Goal: Transaction & Acquisition: Purchase product/service

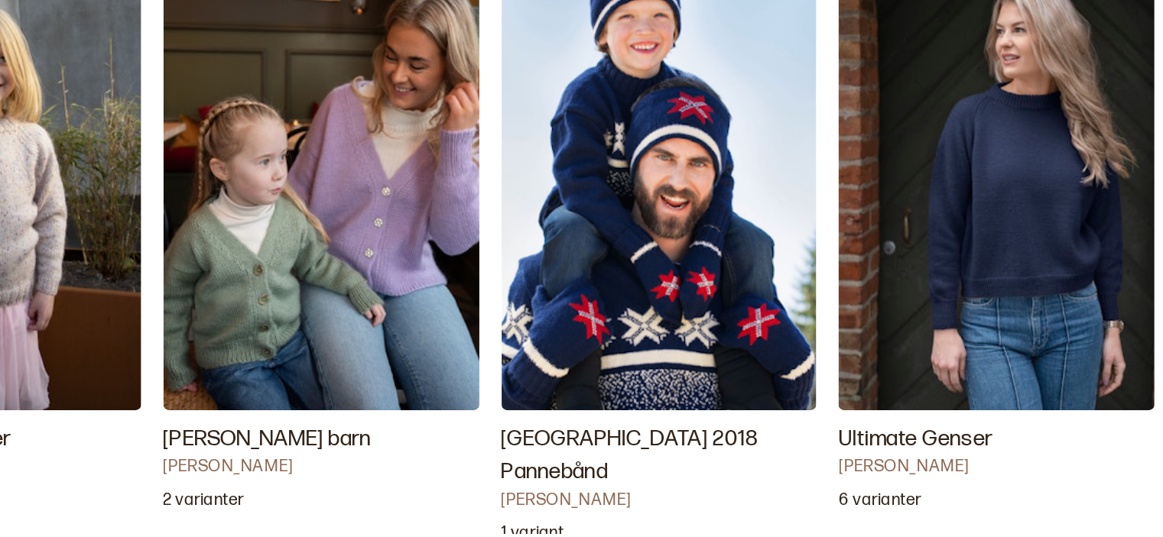
scroll to position [2127, 0]
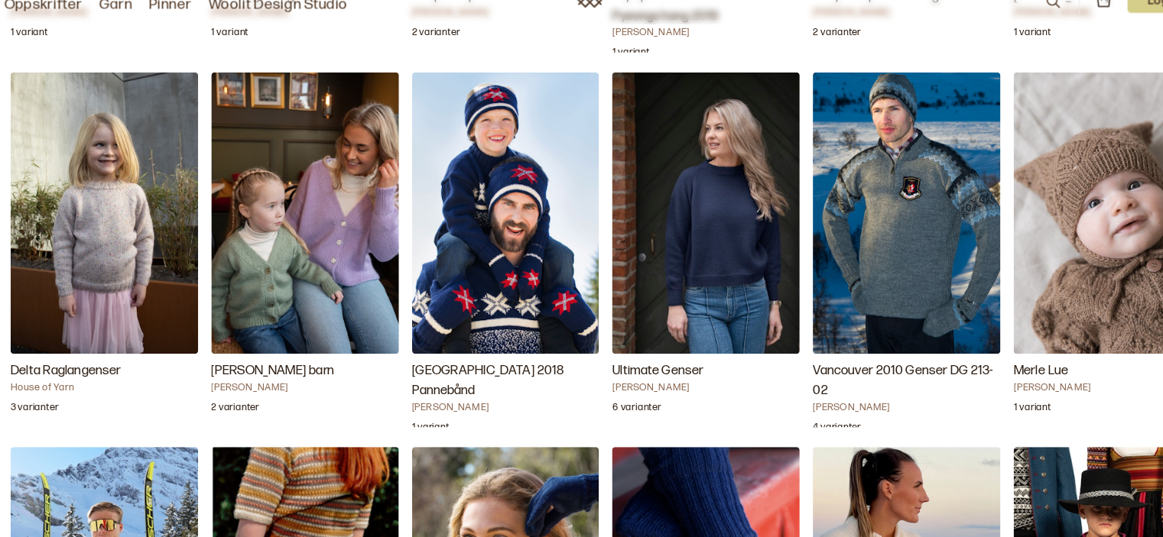
click at [332, 226] on img "Cornelia jakke barn" at bounding box center [303, 217] width 174 height 260
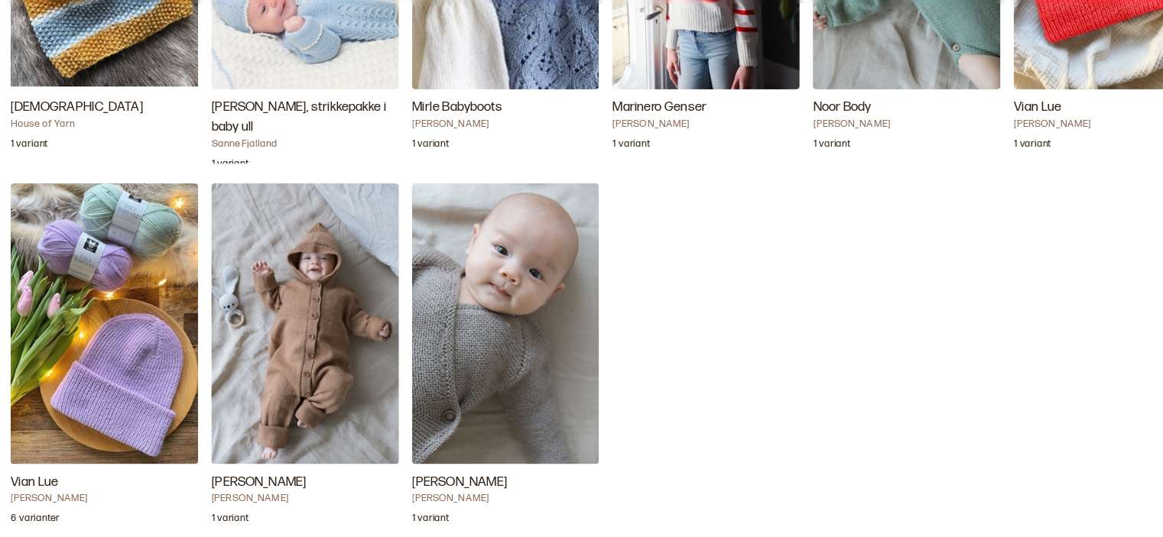
scroll to position [5505, 0]
